Goal: Check status: Check status

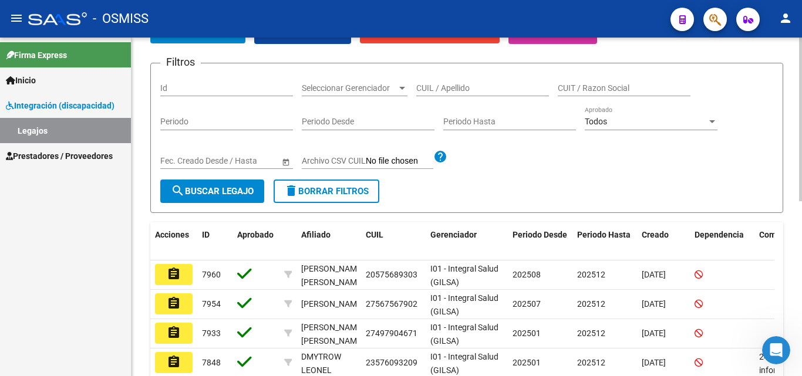
scroll to position [176, 0]
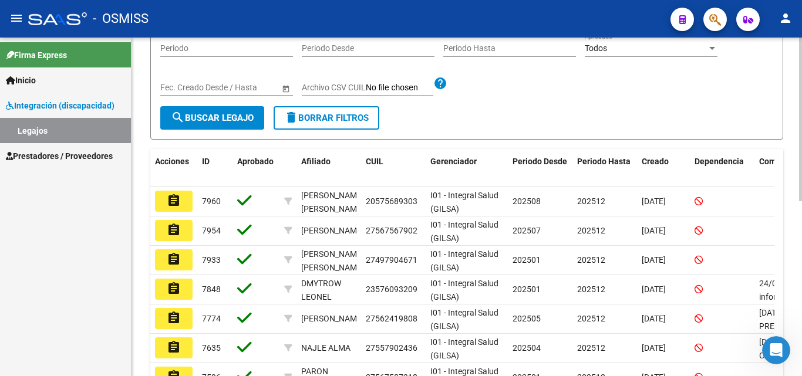
click at [225, 120] on span "search Buscar Legajo" at bounding box center [212, 118] width 83 height 11
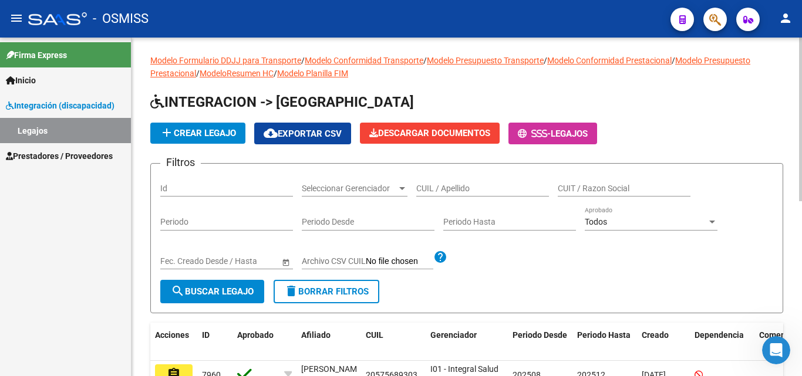
scroll to position [0, 0]
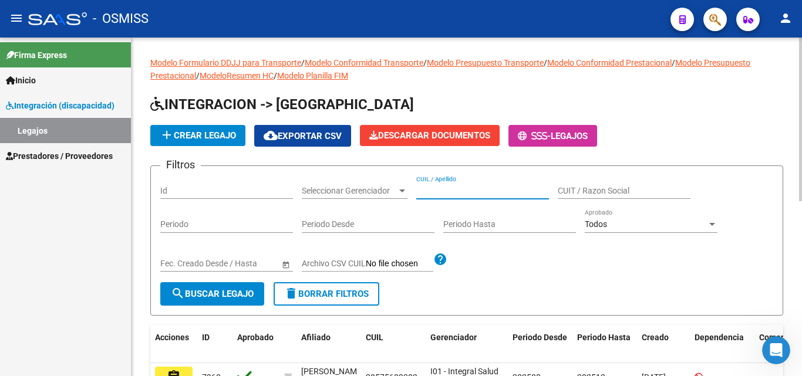
click at [455, 191] on input "CUIL / Apellido" at bounding box center [482, 191] width 133 height 10
type input "p"
type input "[PERSON_NAME]"
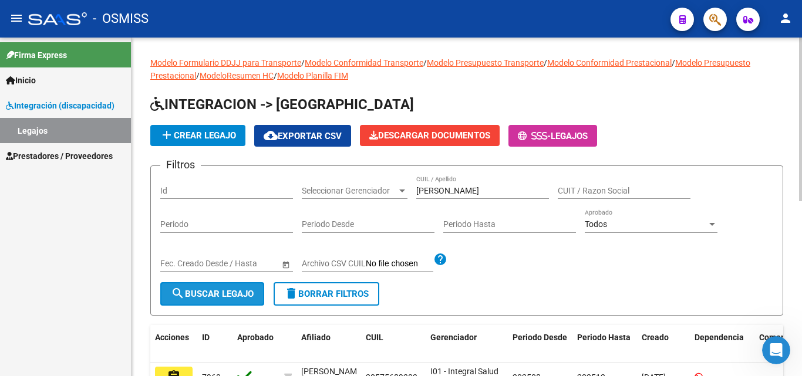
click at [254, 289] on span "search Buscar Legajo" at bounding box center [212, 294] width 83 height 11
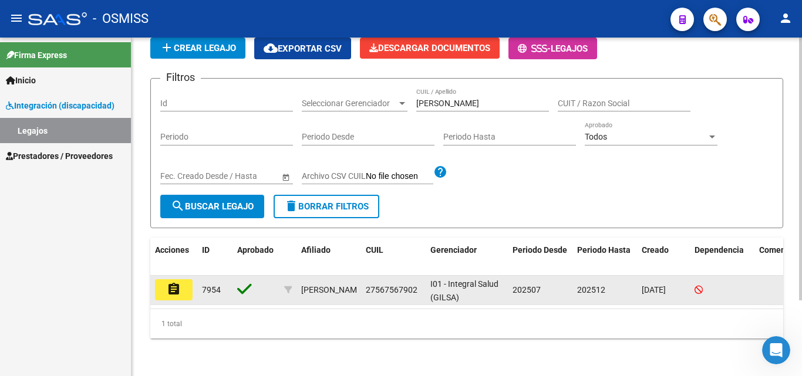
scroll to position [97, 0]
click at [180, 283] on mat-icon "assignment" at bounding box center [174, 289] width 14 height 14
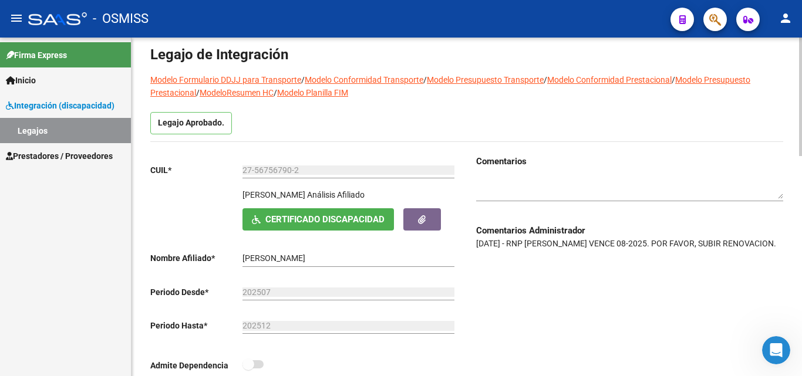
scroll to position [117, 0]
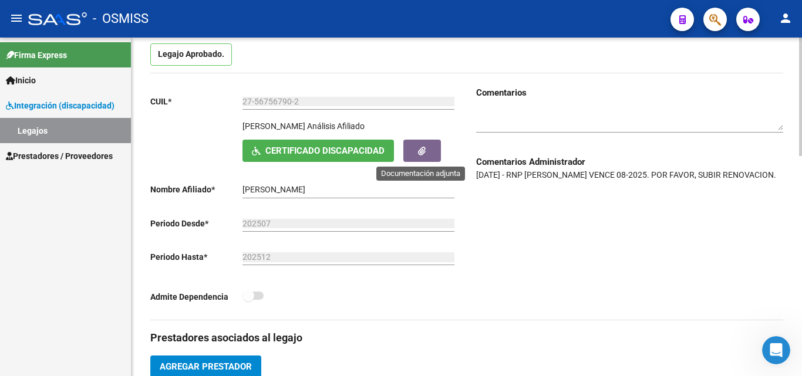
click at [423, 155] on icon "button" at bounding box center [422, 151] width 8 height 9
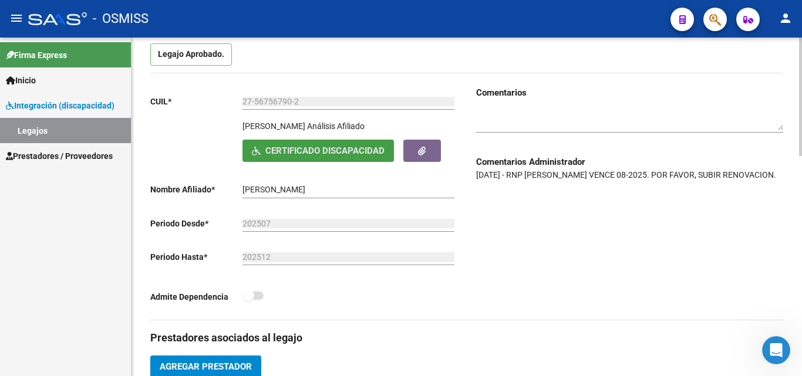
click at [333, 152] on span "Certificado Discapacidad" at bounding box center [324, 151] width 119 height 11
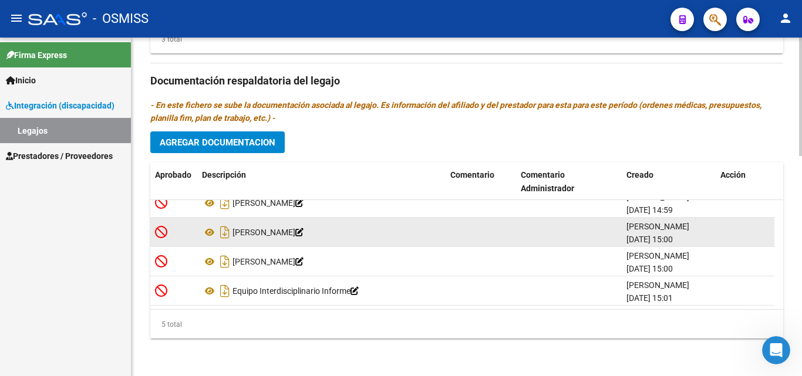
scroll to position [0, 0]
